Goal: Task Accomplishment & Management: Complete application form

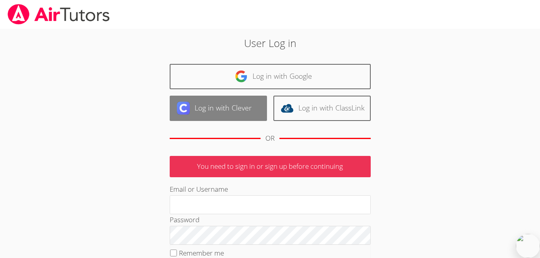
click at [208, 109] on link "Log in with Clever" at bounding box center [218, 108] width 97 height 25
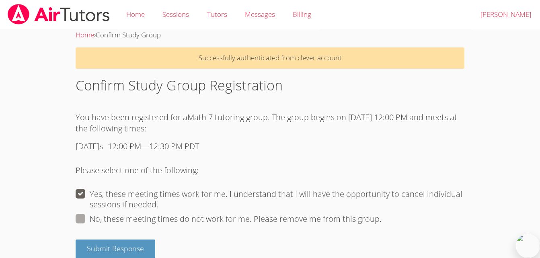
scroll to position [12, 0]
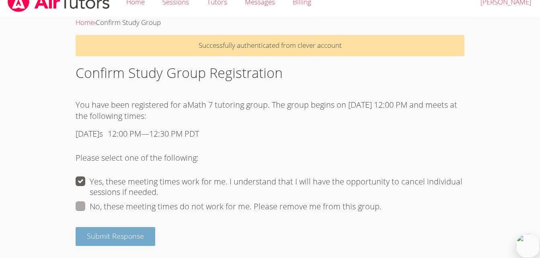
click at [125, 237] on span "Submit Response" at bounding box center [115, 236] width 57 height 10
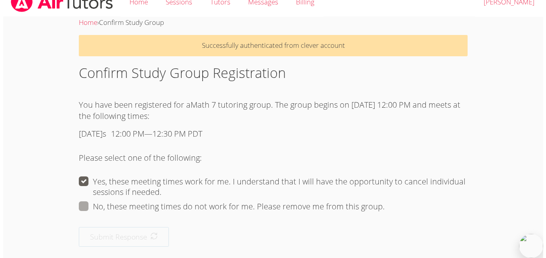
scroll to position [0, 0]
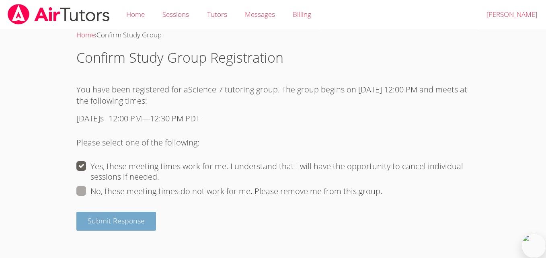
click at [108, 228] on button "Submit Response" at bounding box center [116, 221] width 80 height 19
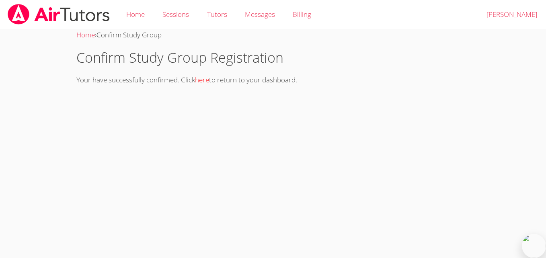
click at [208, 79] on link "here" at bounding box center [202, 79] width 14 height 9
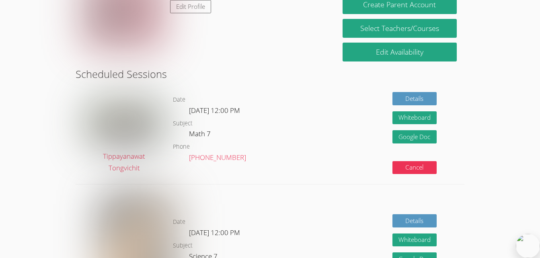
scroll to position [103, 0]
